Goal: Obtain resource: Obtain resource

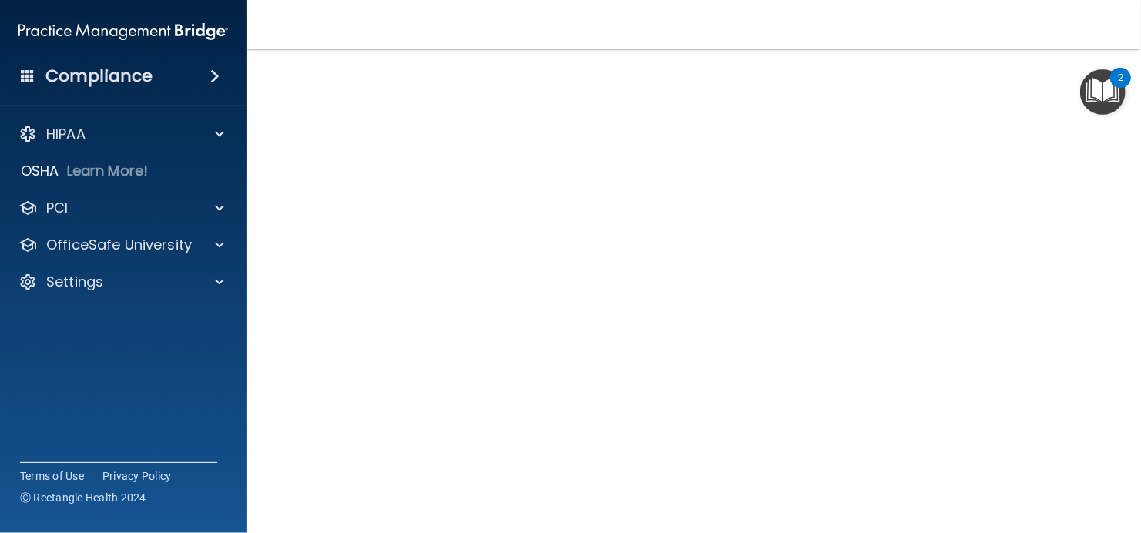
scroll to position [34, 0]
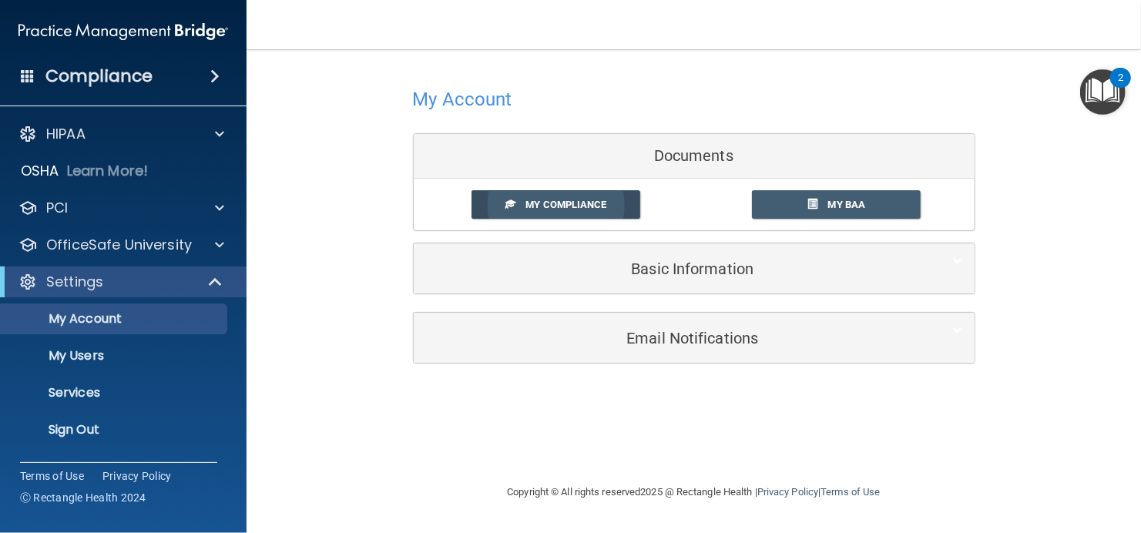
click at [594, 206] on span "My Compliance" at bounding box center [565, 205] width 81 height 12
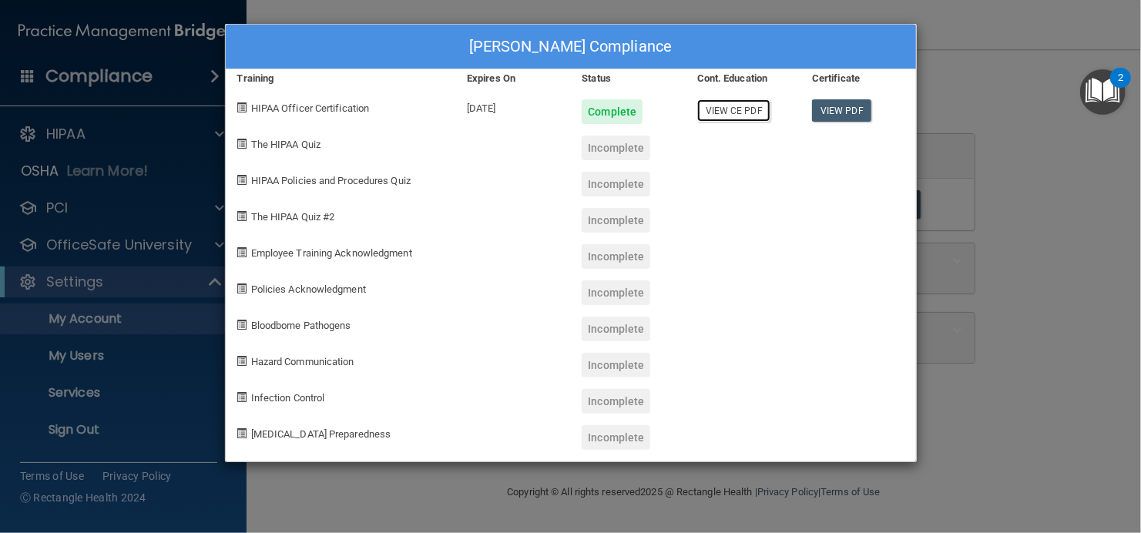
click at [711, 108] on link "View CE PDF" at bounding box center [733, 110] width 73 height 22
click at [1059, 237] on div "[PERSON_NAME] Compliance Training Expires On Status Cont. Education Certificate…" at bounding box center [570, 266] width 1141 height 533
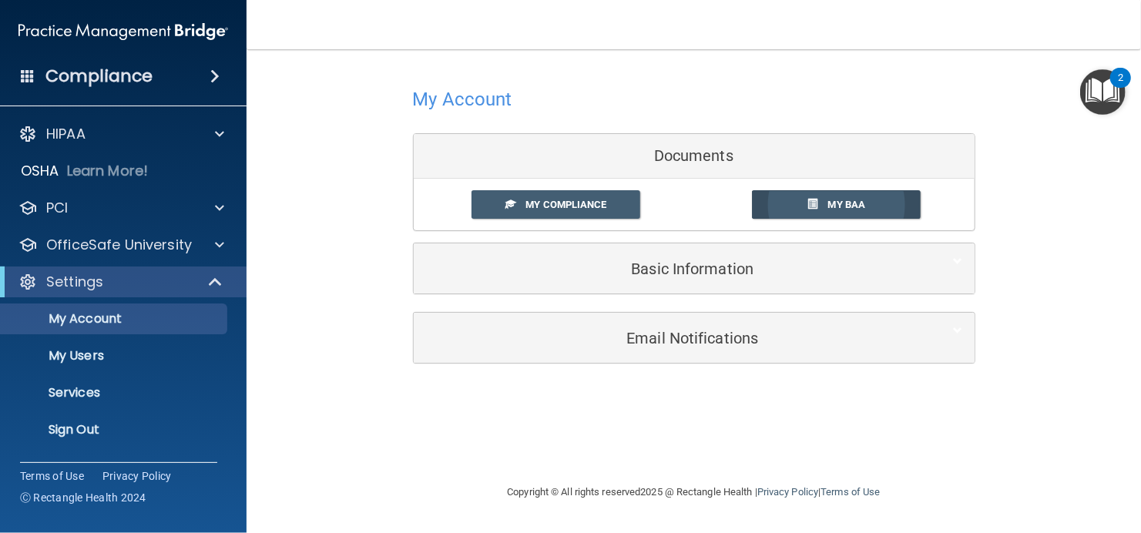
click at [795, 200] on link "My BAA" at bounding box center [836, 204] width 169 height 29
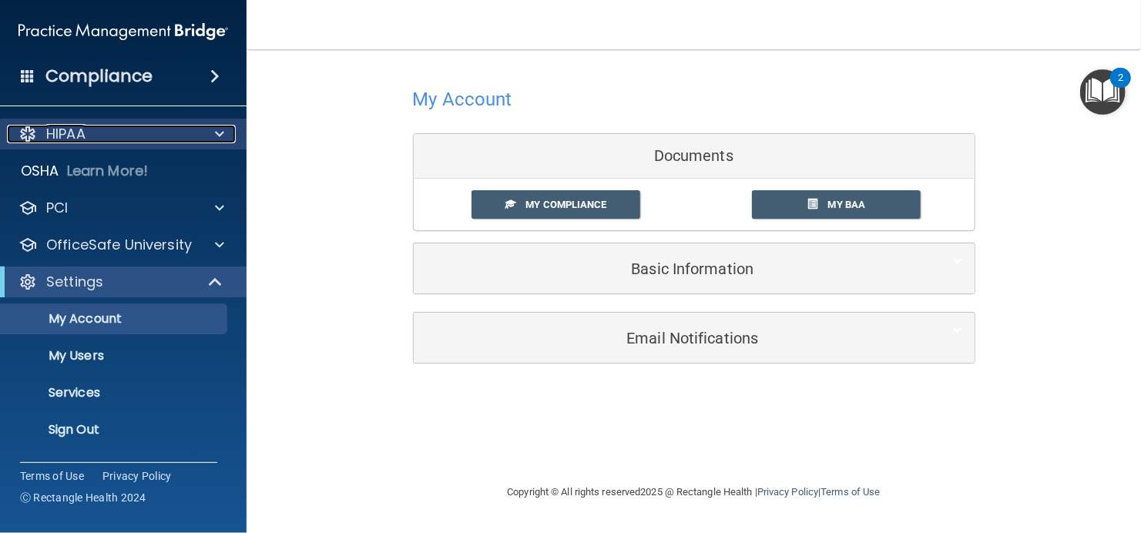
click at [80, 134] on p "HIPAA" at bounding box center [65, 134] width 39 height 18
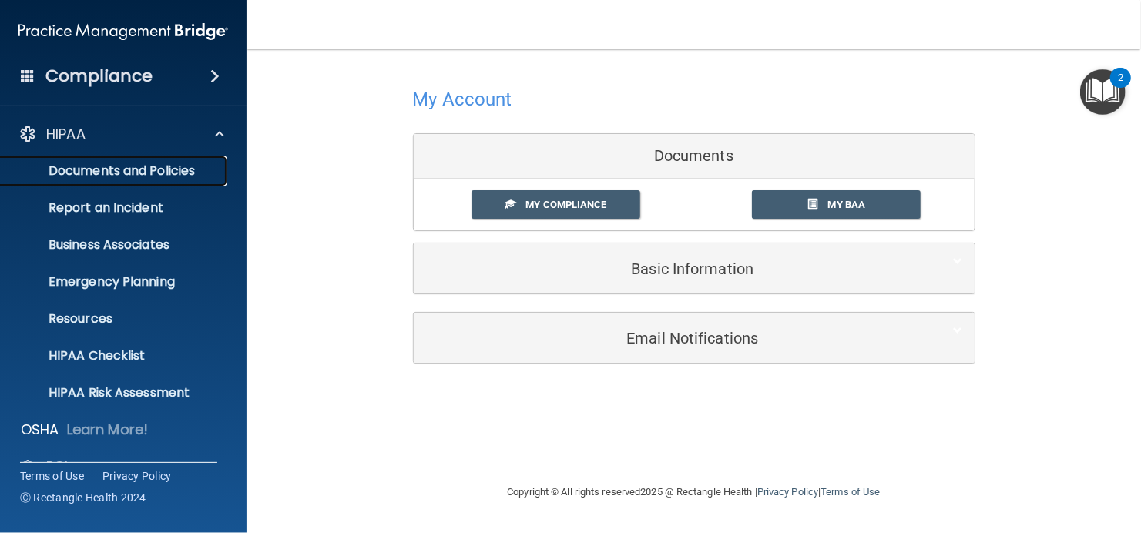
click at [94, 163] on p "Documents and Policies" at bounding box center [115, 170] width 210 height 15
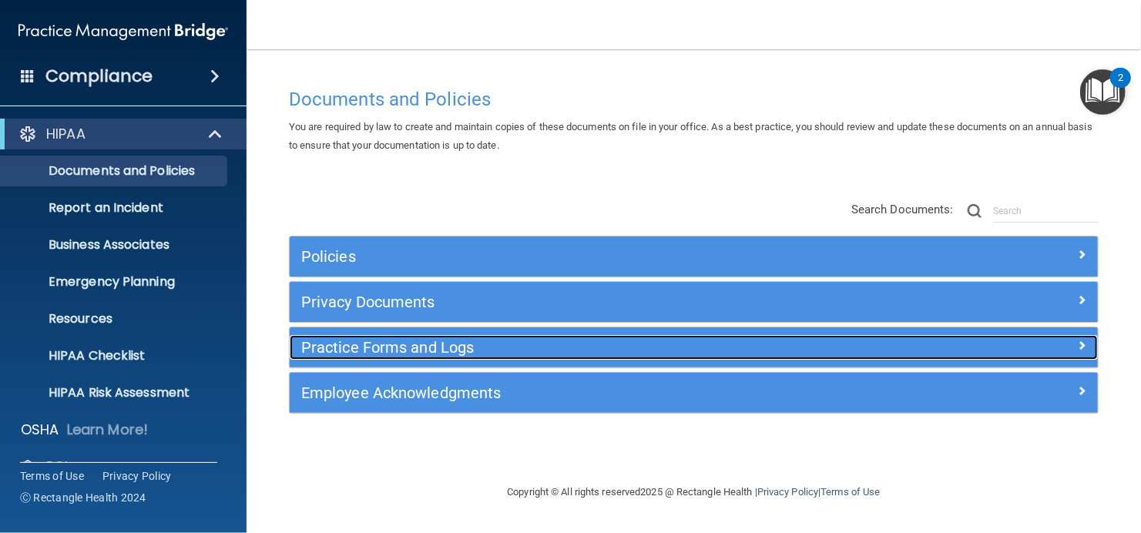
click at [423, 344] on h5 "Practice Forms and Logs" at bounding box center [592, 347] width 583 height 17
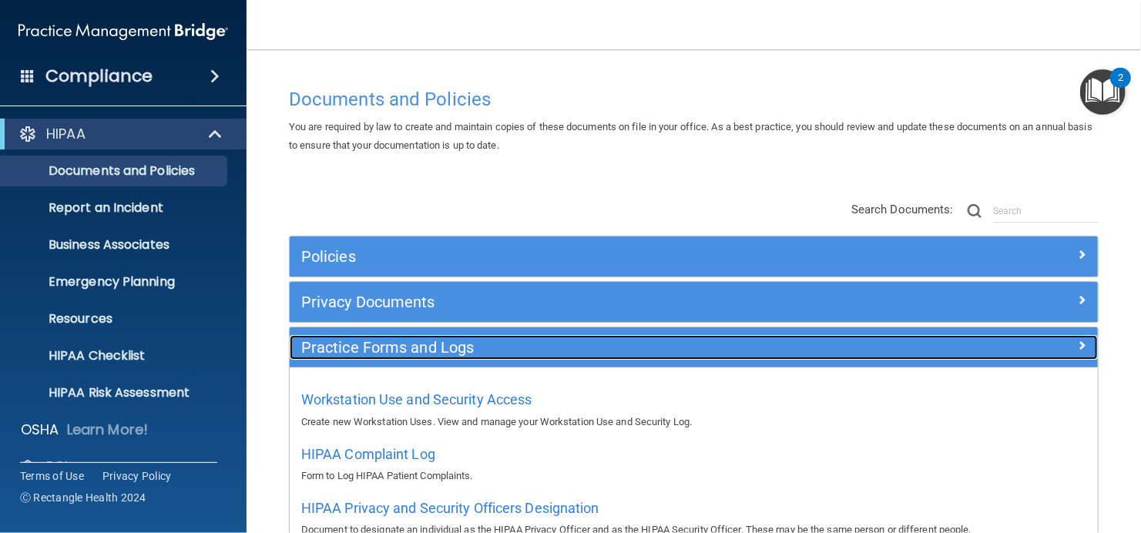
scroll to position [151, 0]
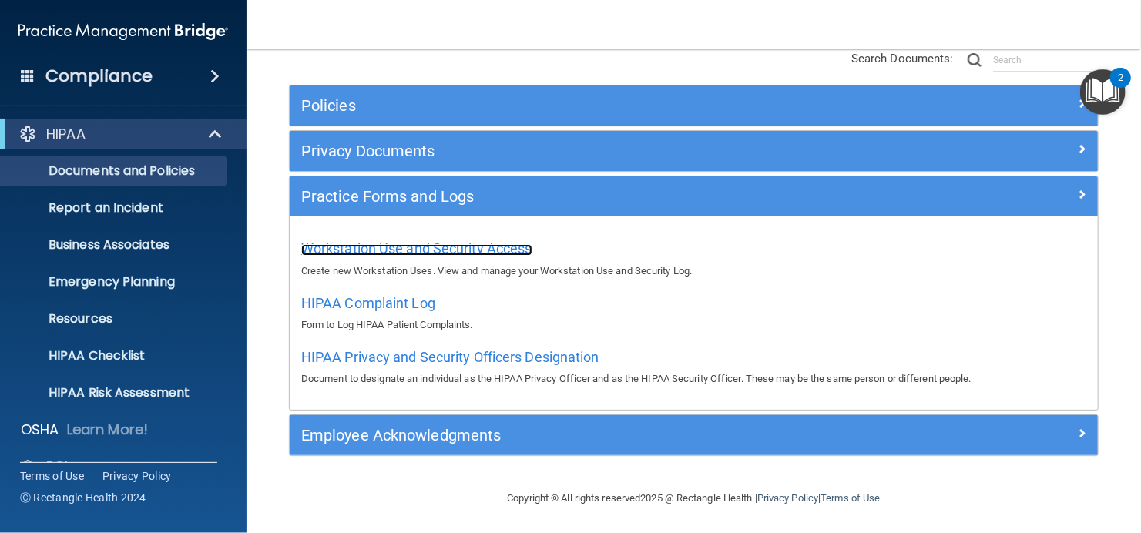
click at [409, 246] on span "Workstation Use and Security Access" at bounding box center [416, 248] width 231 height 16
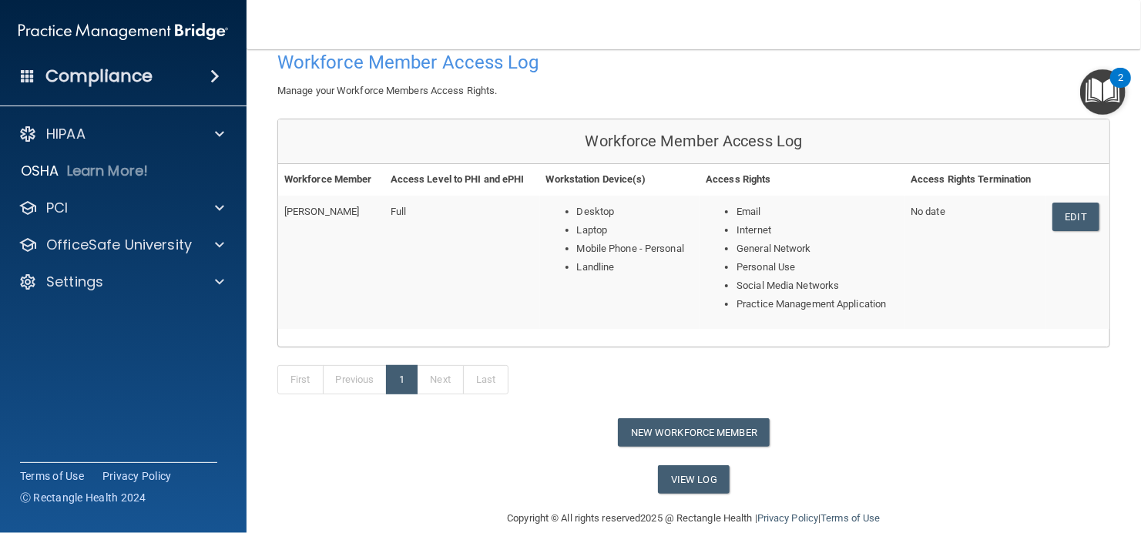
scroll to position [106, 0]
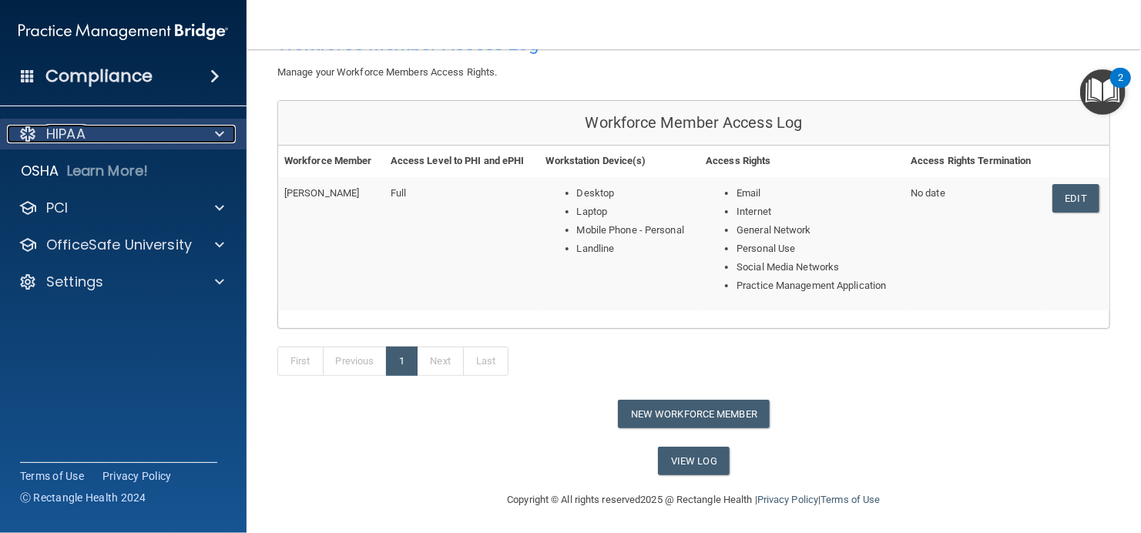
click at [111, 136] on div "HIPAA" at bounding box center [102, 134] width 191 height 18
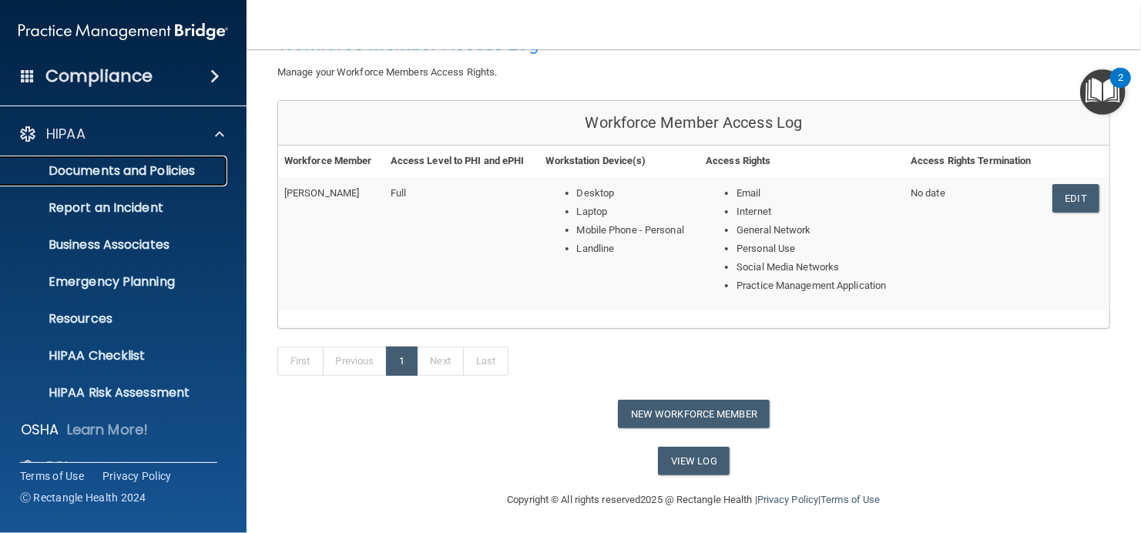
click at [140, 163] on p "Documents and Policies" at bounding box center [115, 170] width 210 height 15
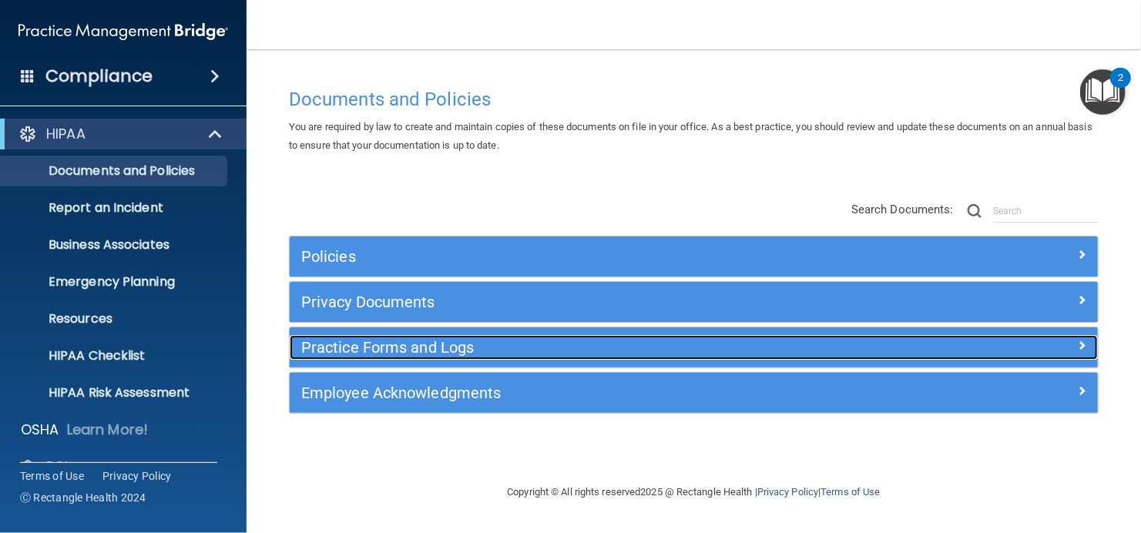
click at [491, 355] on div "Practice Forms and Logs" at bounding box center [593, 347] width 606 height 25
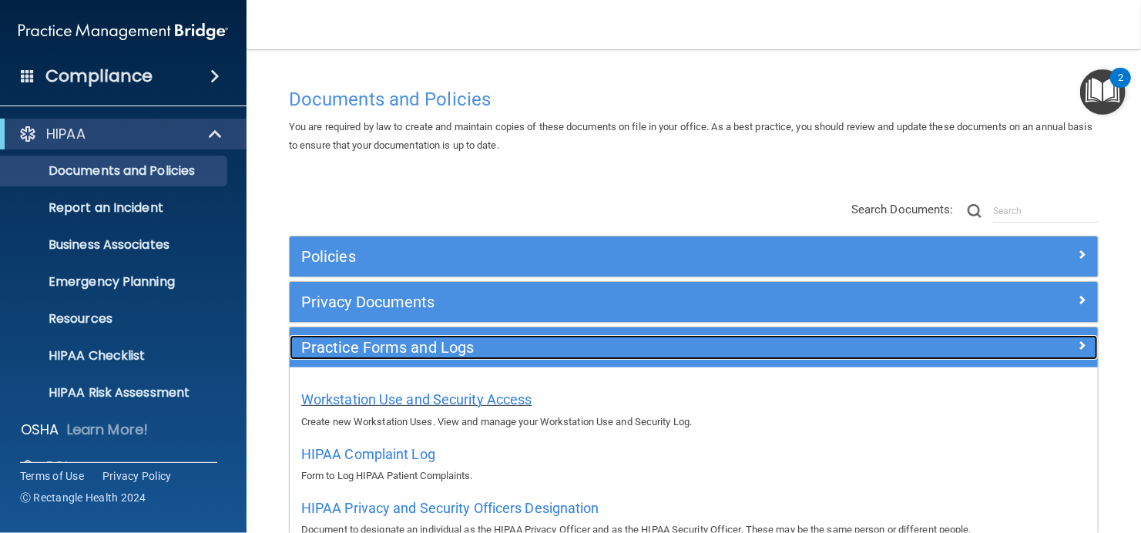
scroll to position [77, 0]
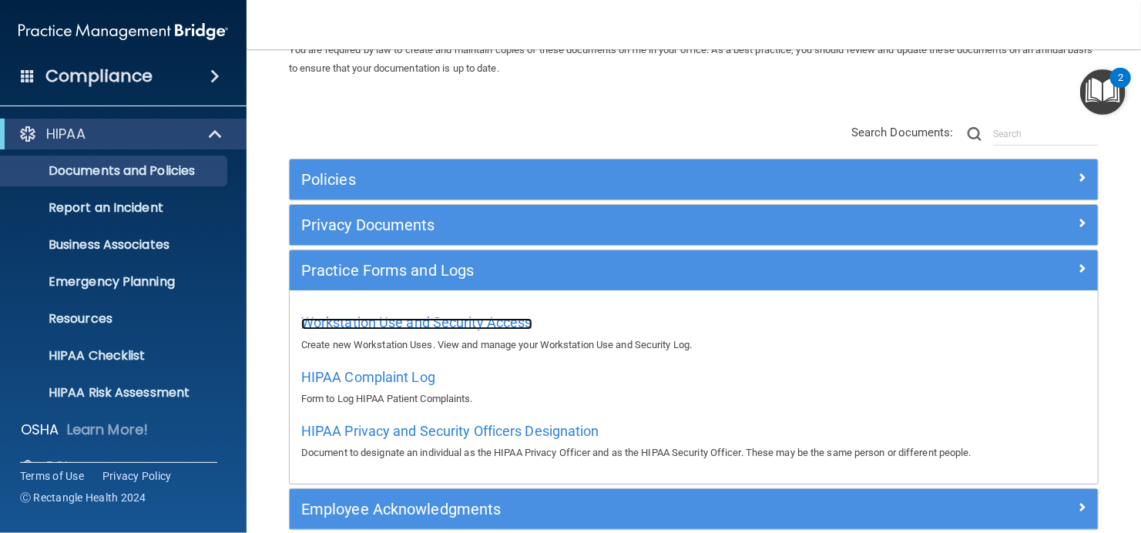
click at [430, 323] on span "Workstation Use and Security Access" at bounding box center [416, 322] width 231 height 16
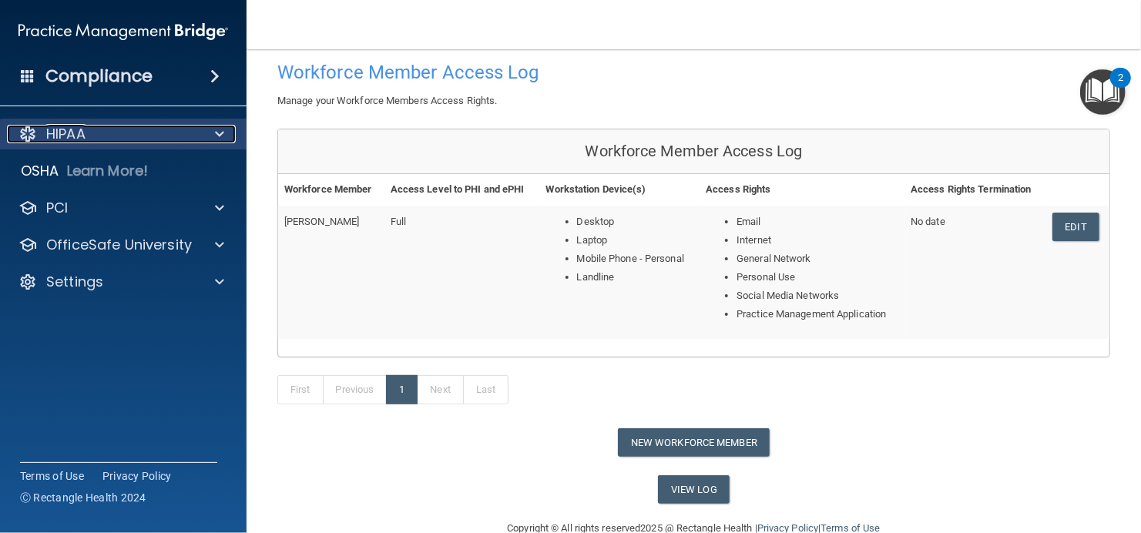
click at [65, 129] on p "HIPAA" at bounding box center [65, 134] width 39 height 18
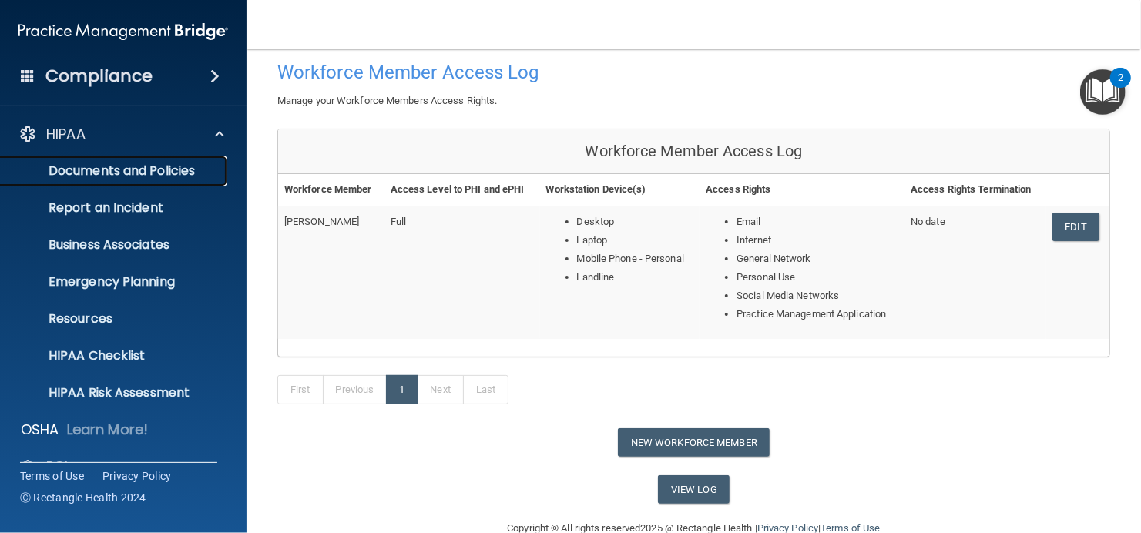
click at [100, 163] on p "Documents and Policies" at bounding box center [115, 170] width 210 height 15
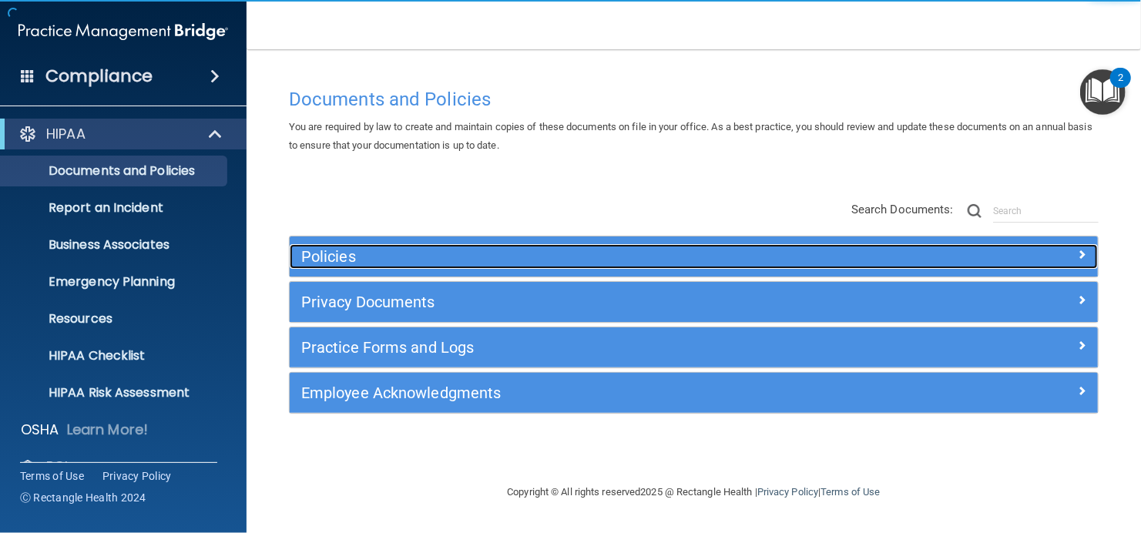
click at [335, 256] on h5 "Policies" at bounding box center [592, 256] width 583 height 17
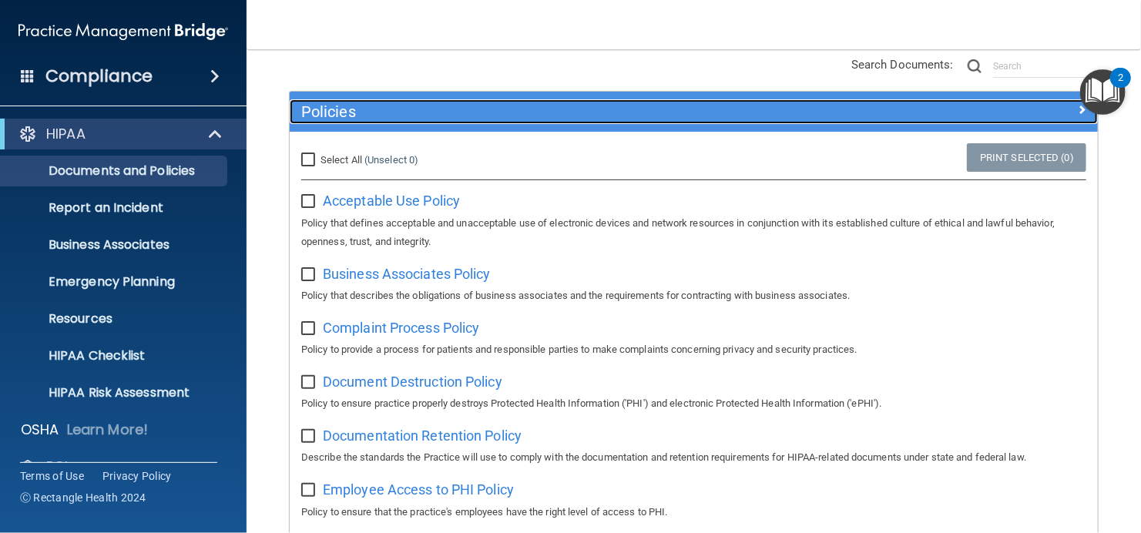
scroll to position [154, 0]
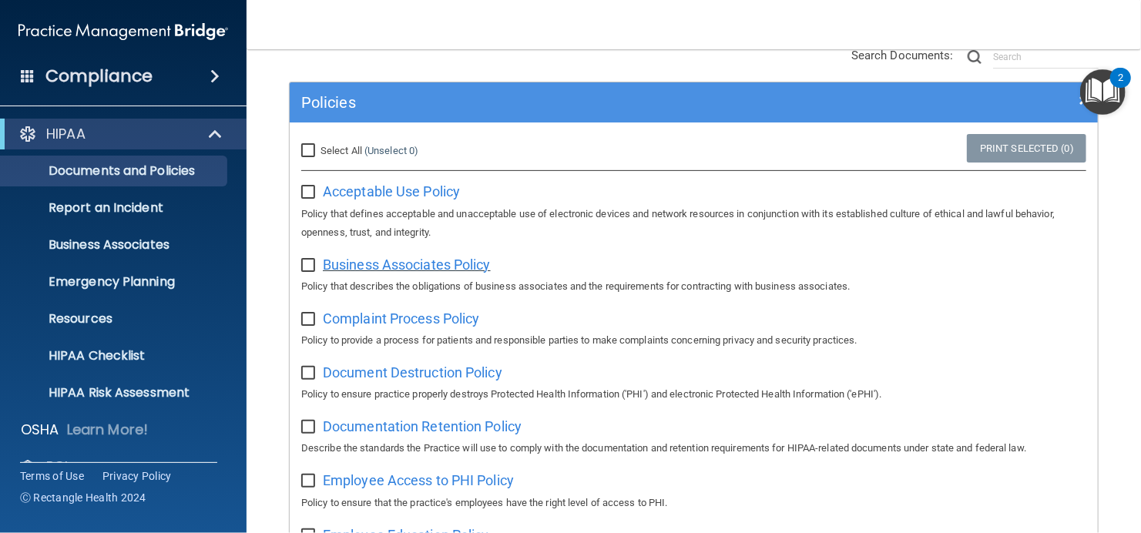
click at [396, 267] on span "Business Associates Policy" at bounding box center [407, 265] width 168 height 16
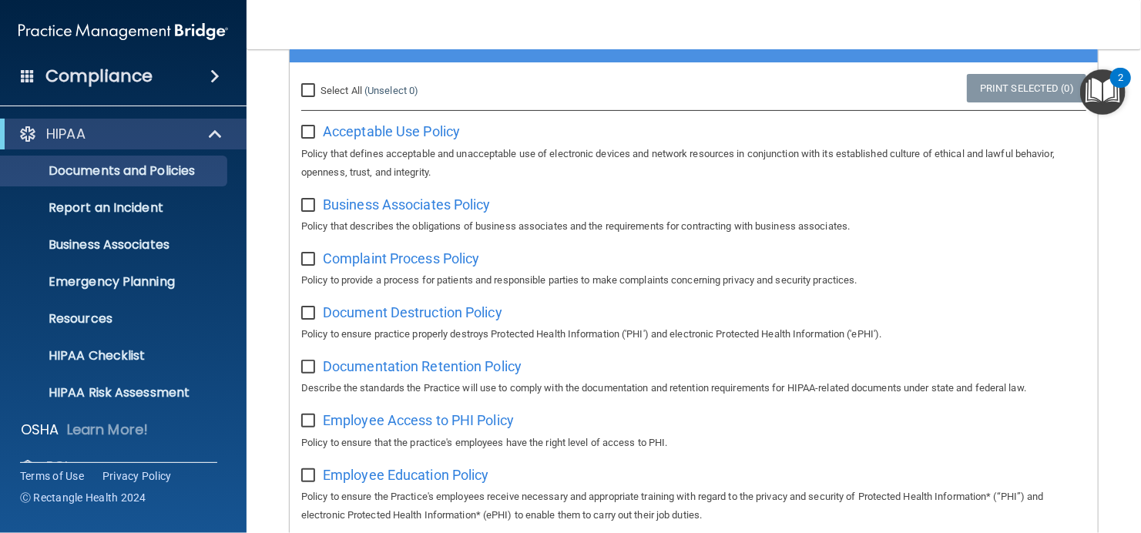
scroll to position [308, 0]
